Goal: Task Accomplishment & Management: Manage account settings

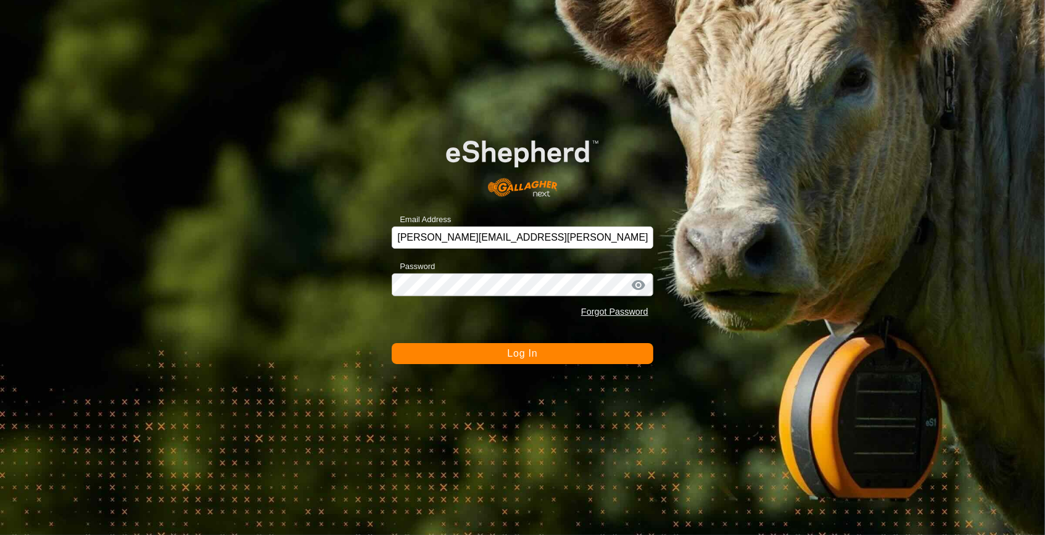
click at [498, 352] on button "Log In" at bounding box center [523, 353] width 262 height 21
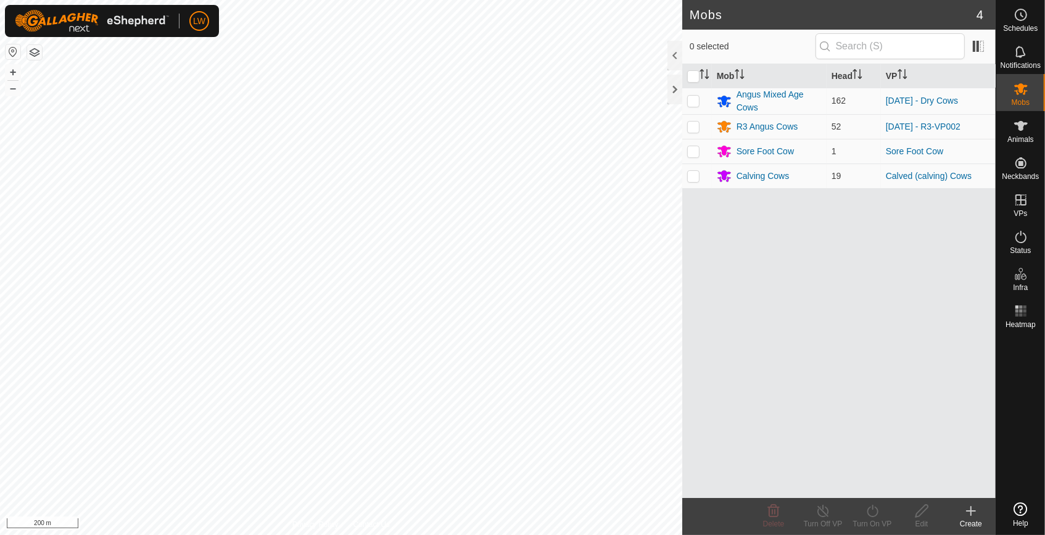
click at [862, 154] on div "Mobs 4 0 selected Mob Head VP Angus Mixed Age Cows 162 27-08-2025 - Dry Cows R3…" at bounding box center [498, 267] width 996 height 535
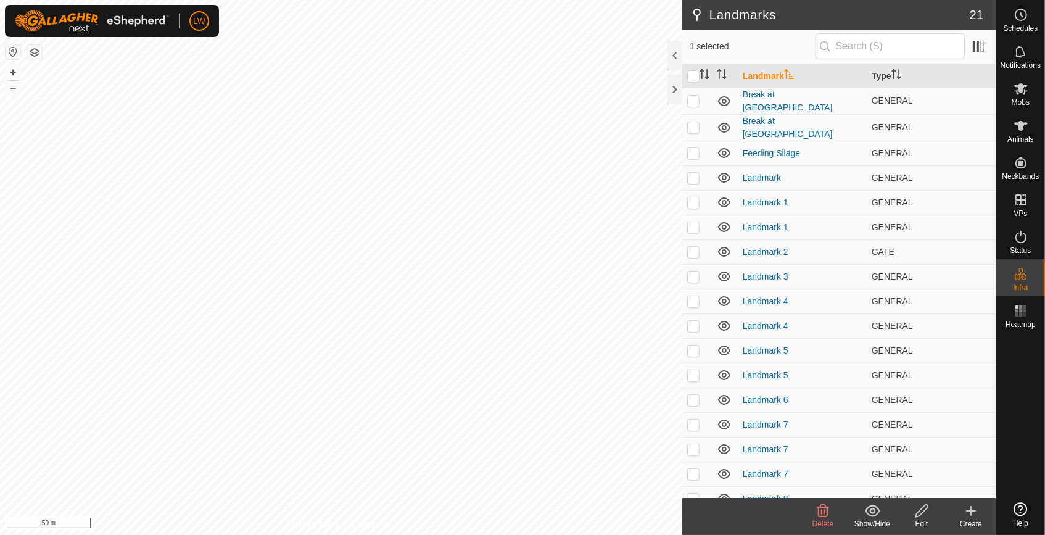
click at [973, 513] on icon at bounding box center [971, 510] width 15 height 15
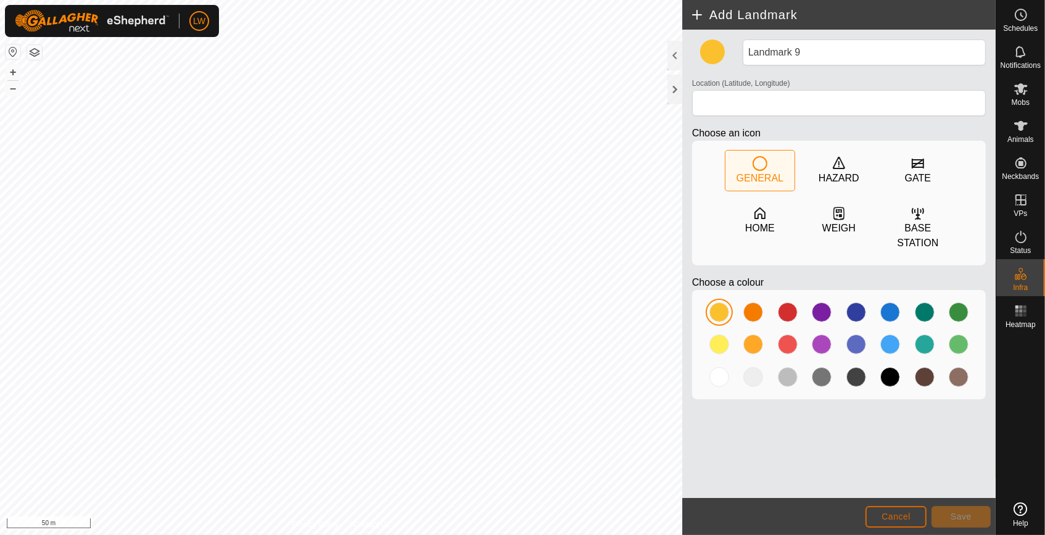
click at [901, 521] on span "Cancel" at bounding box center [896, 516] width 29 height 10
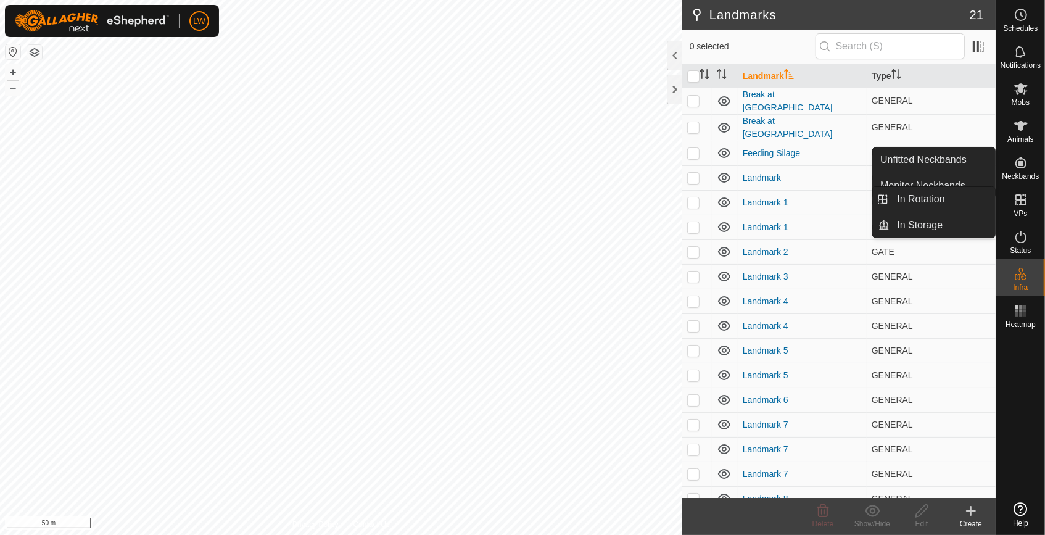
click at [970, 521] on div "Create" at bounding box center [970, 523] width 49 height 11
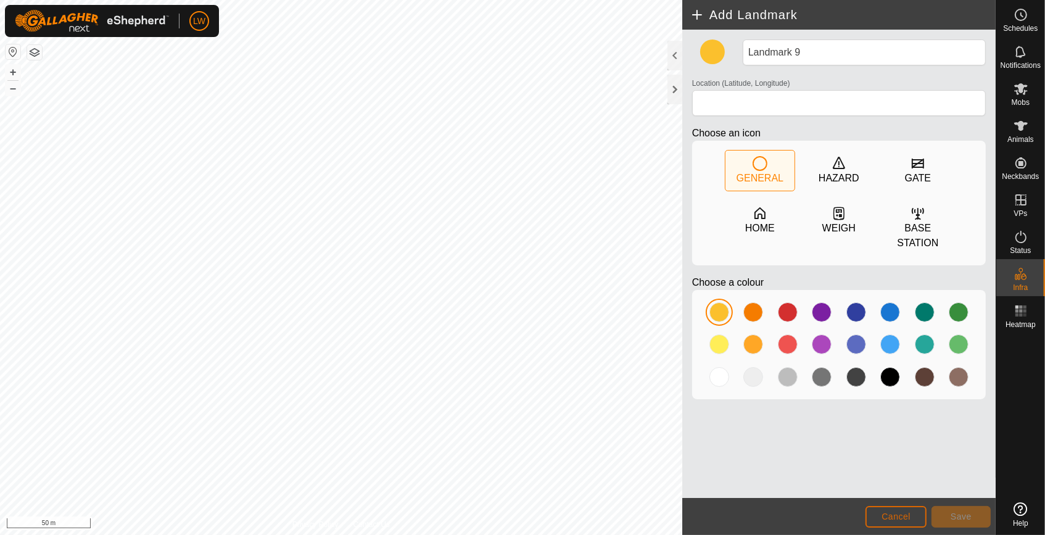
click at [883, 514] on span "Cancel" at bounding box center [896, 516] width 29 height 10
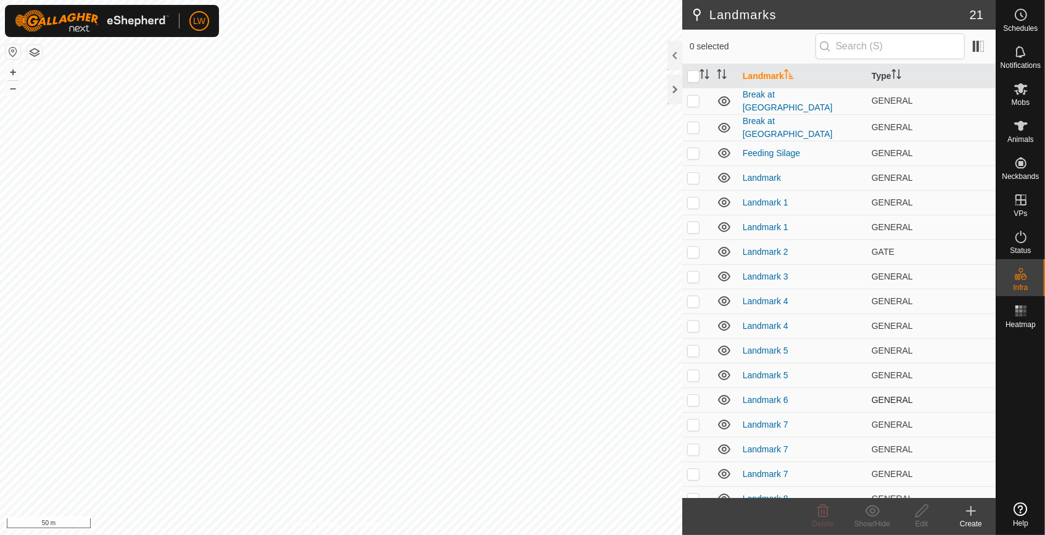
checkbox input "true"
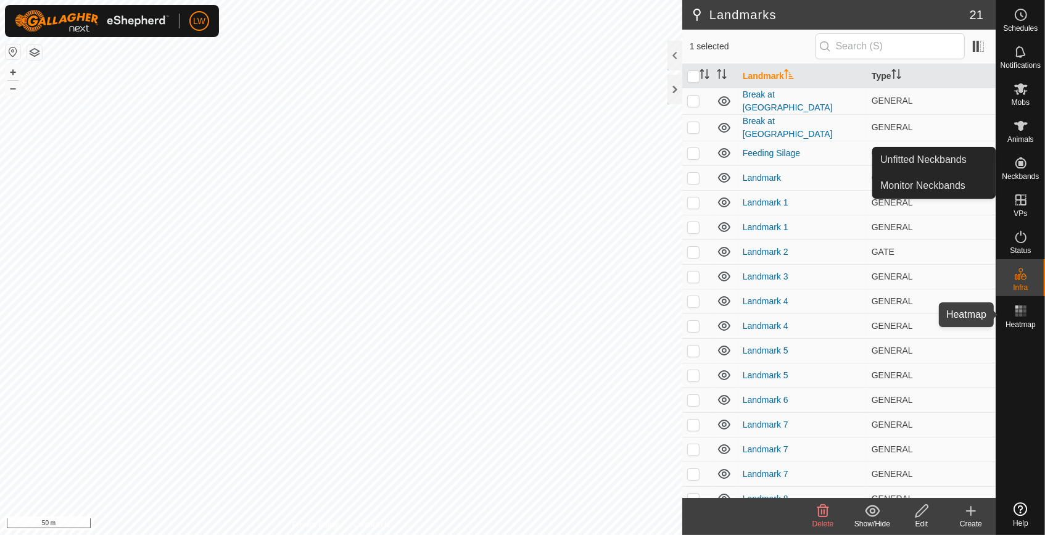
click at [1023, 316] on icon at bounding box center [1021, 311] width 15 height 15
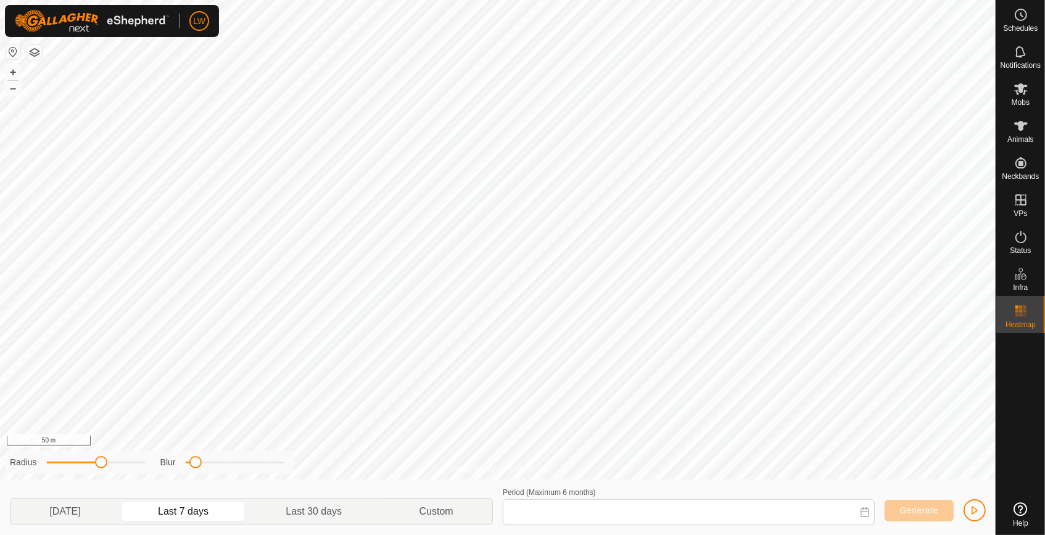
type input "20 Aug, 2025 - 26 Aug, 2025"
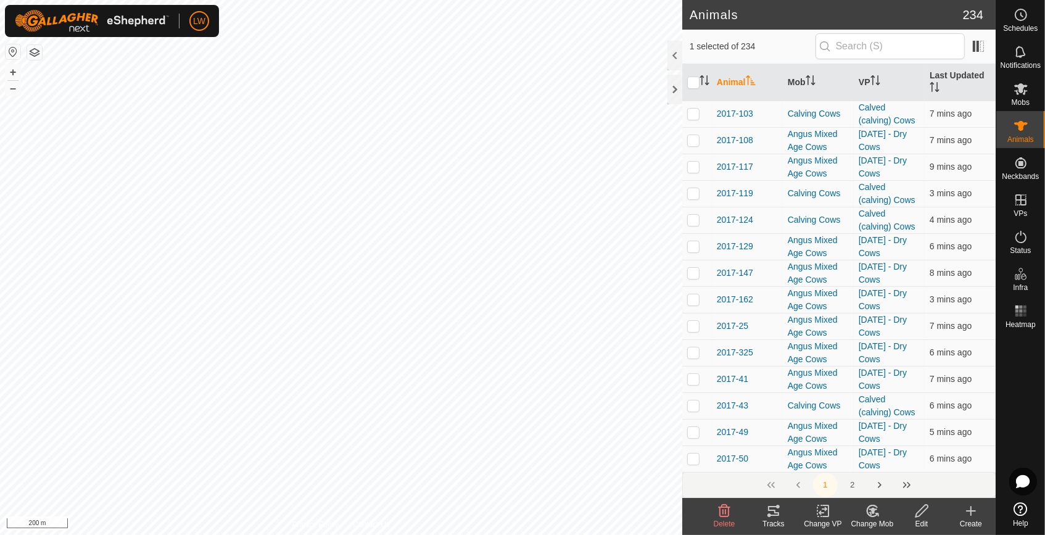
click at [409, 0] on html "LW Schedules Notifications Mobs Animals Neckbands VPs Status Infra Heatmap Help…" at bounding box center [522, 267] width 1045 height 535
click at [963, 520] on div "Create" at bounding box center [970, 523] width 49 height 11
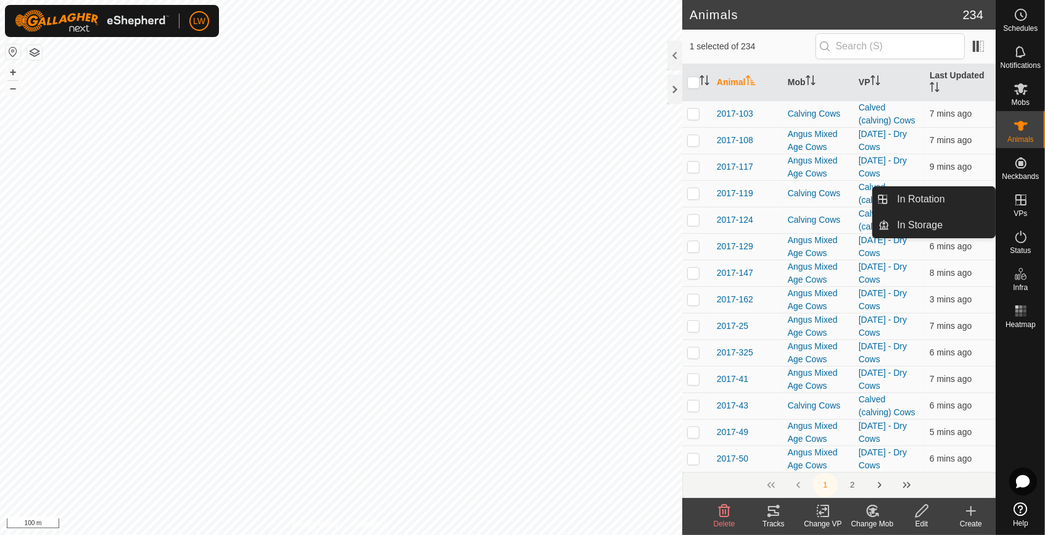
click at [1012, 202] on es-virtualpaddocks-svg-icon at bounding box center [1021, 200] width 22 height 20
click at [1017, 207] on es-virtualpaddocks-svg-icon at bounding box center [1021, 200] width 22 height 20
